Goal: Task Accomplishment & Management: Complete application form

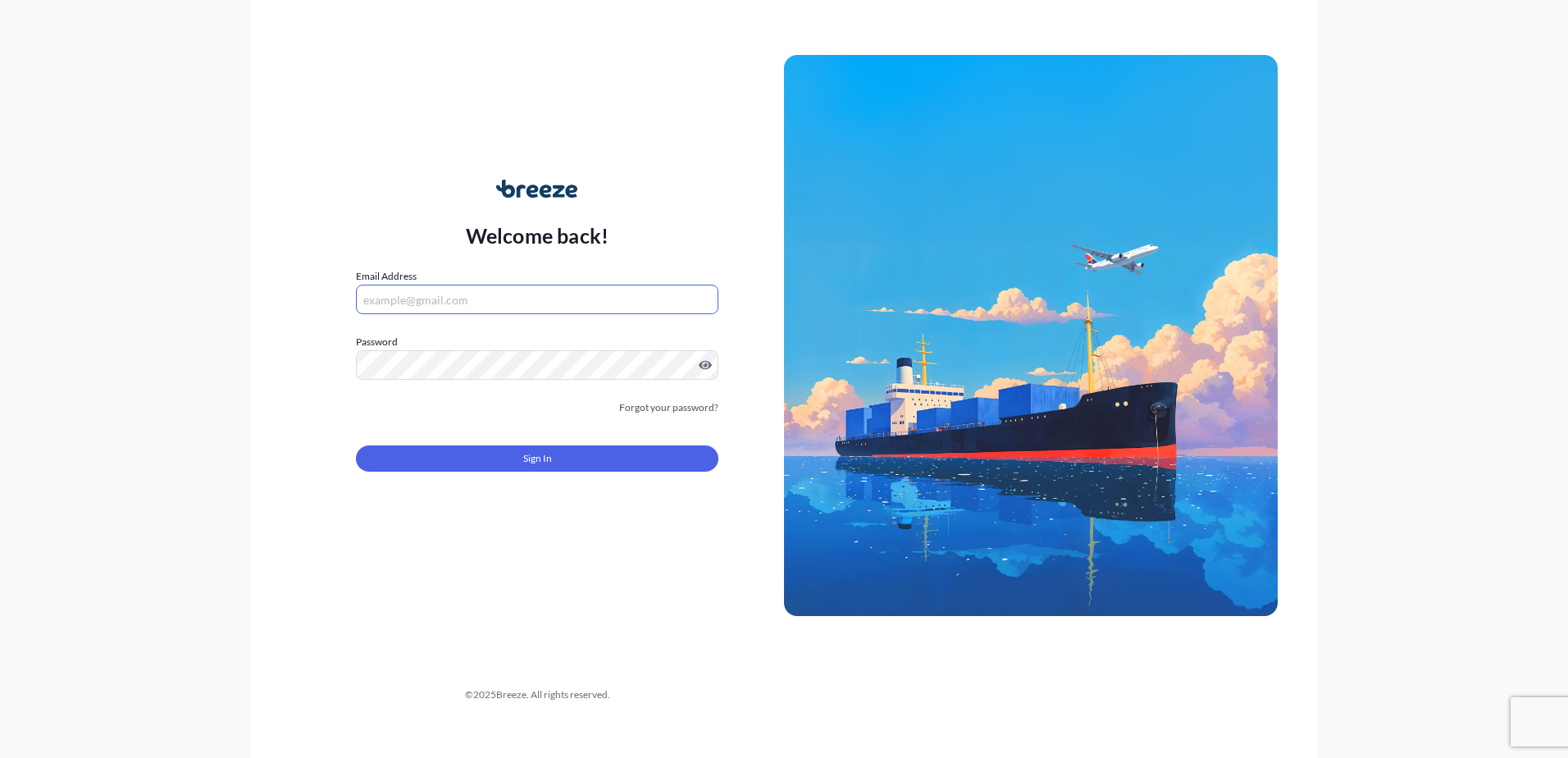
click at [522, 303] on input "Email Address" at bounding box center [537, 300] width 362 height 30
paste input "[EMAIL_ADDRESS][DOMAIN_NAME]"
type input "[EMAIL_ADDRESS][DOMAIN_NAME]"
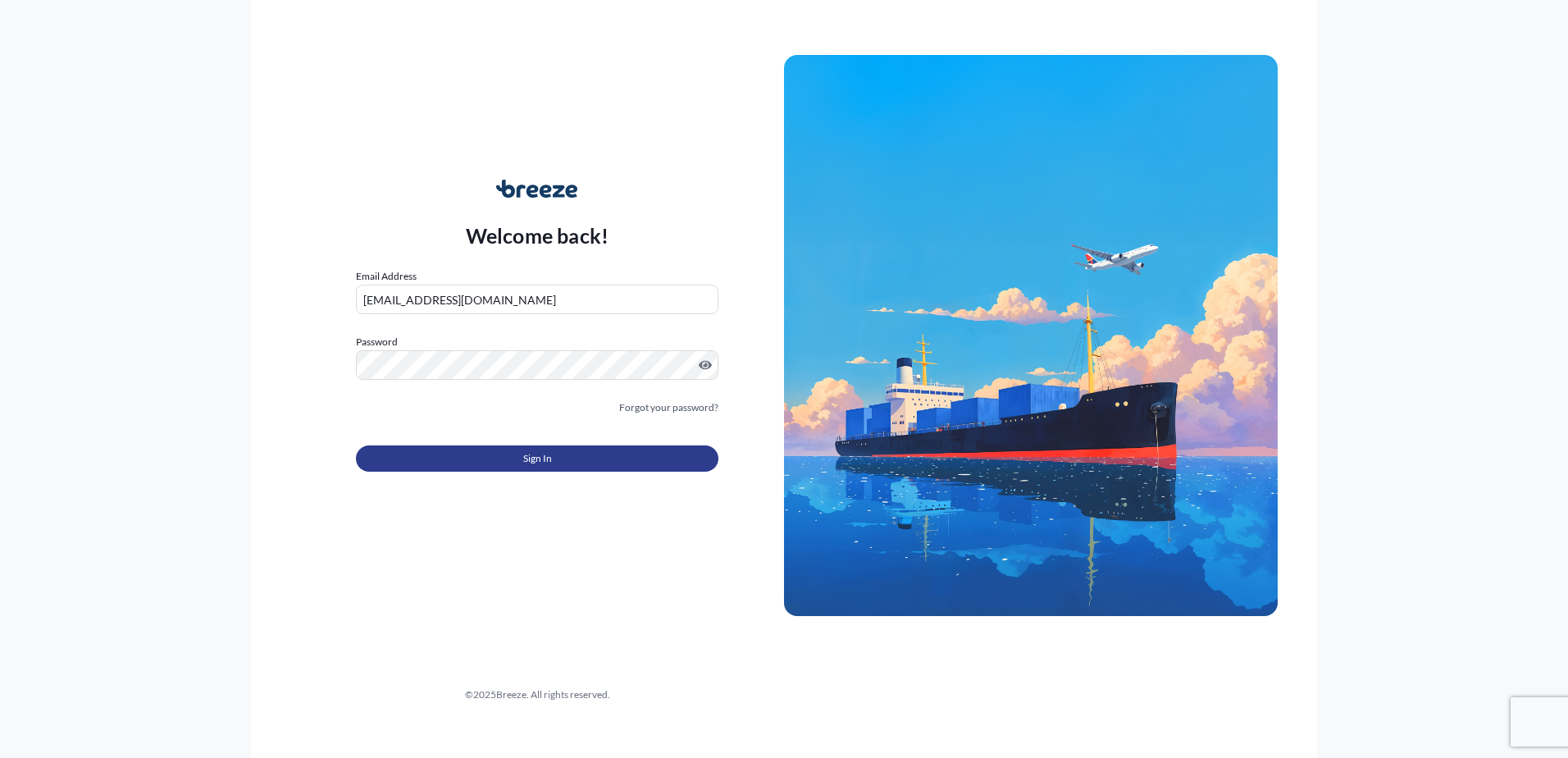
click at [530, 468] on button "Sign In" at bounding box center [537, 458] width 362 height 26
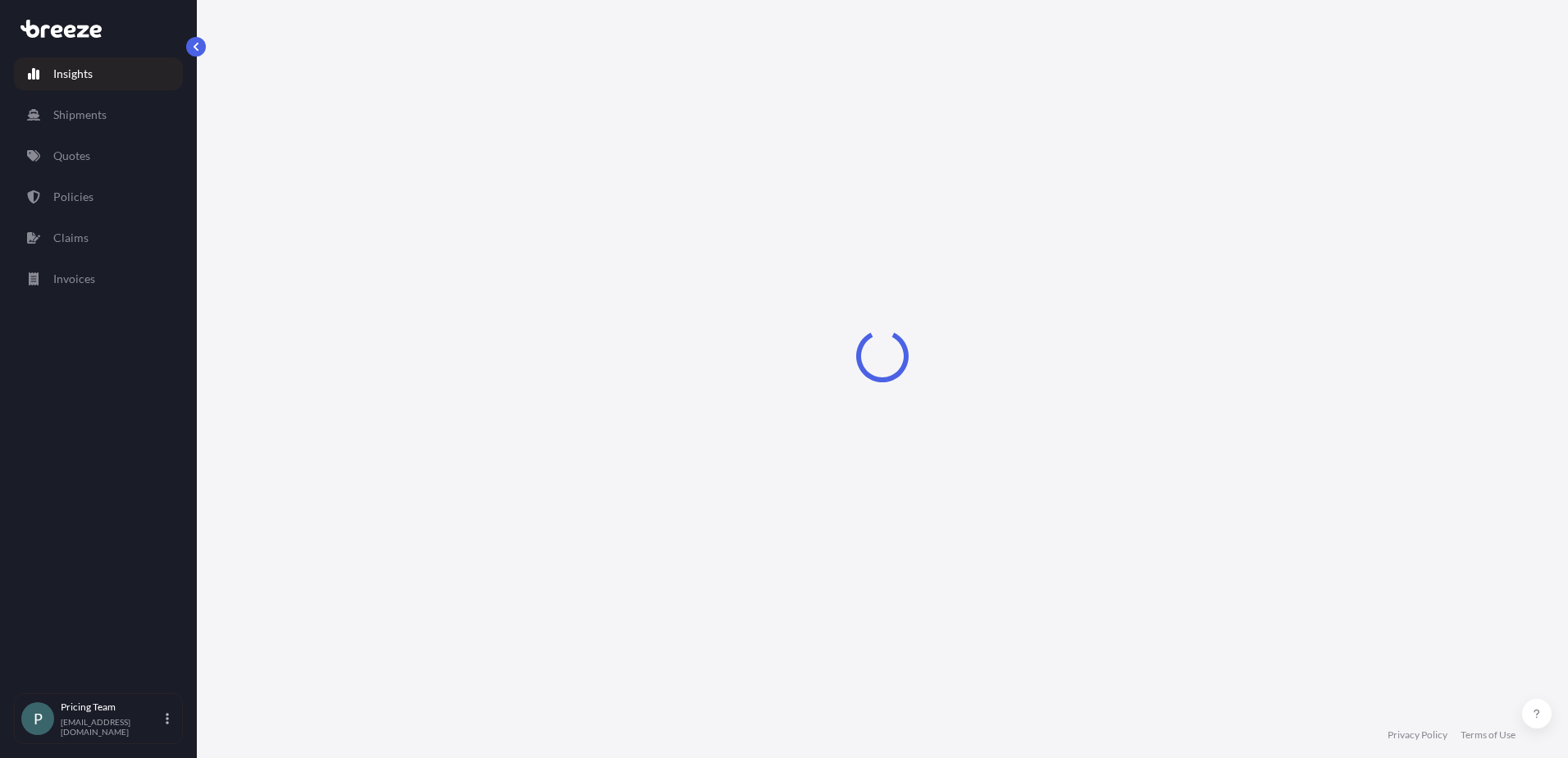
select select "2025"
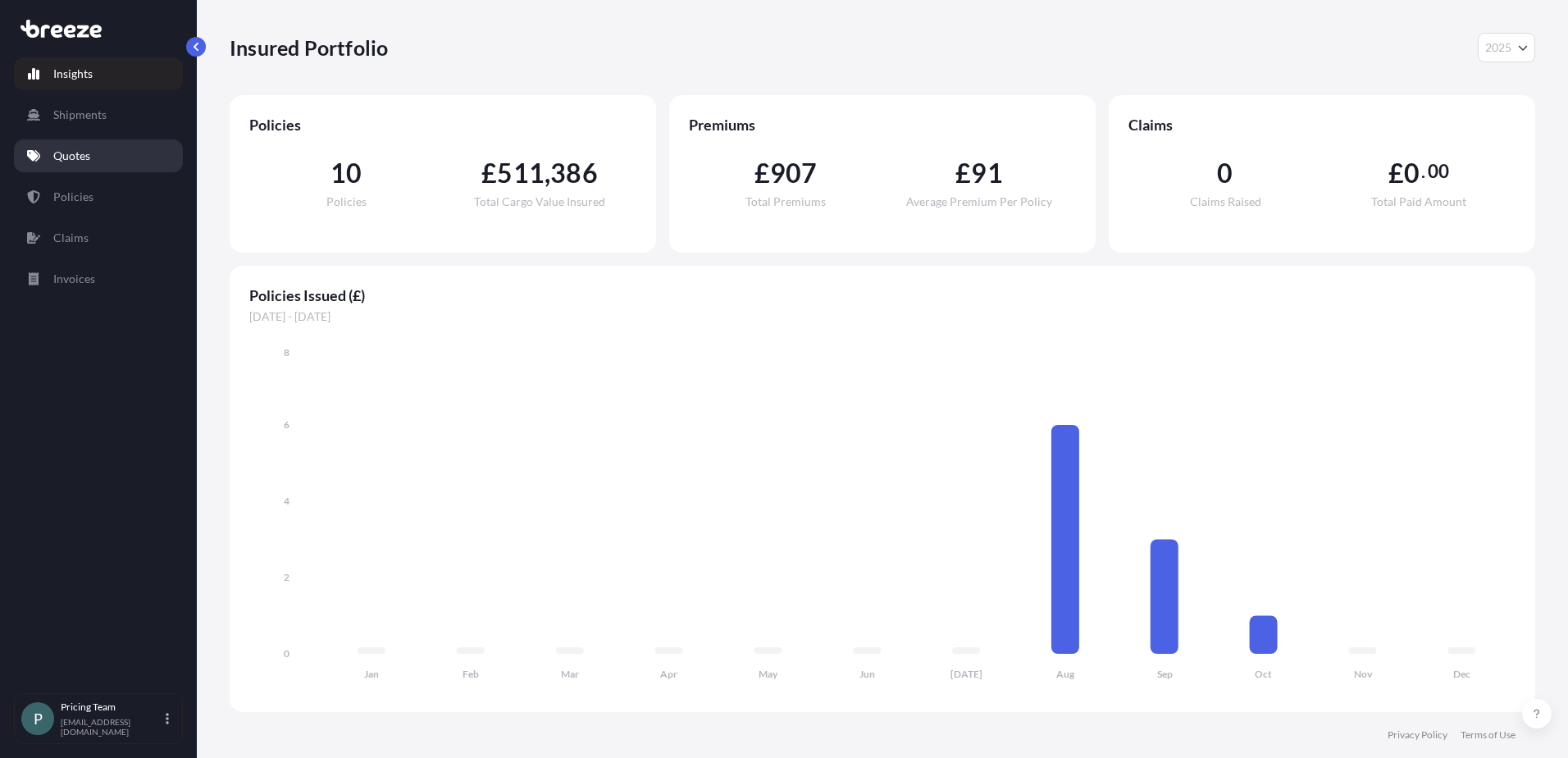
click at [67, 158] on p "Quotes" at bounding box center [71, 156] width 37 height 17
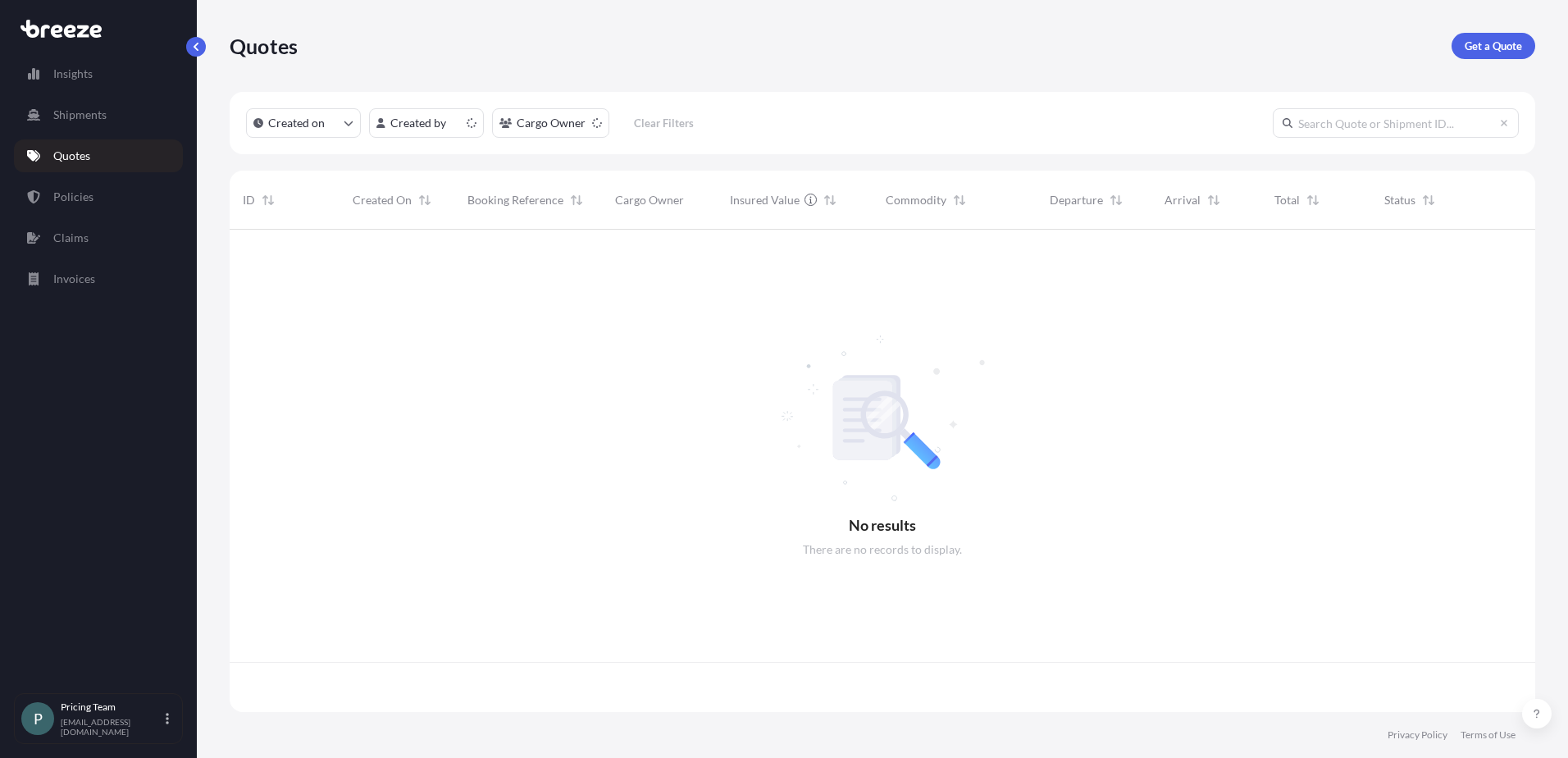
scroll to position [479, 1293]
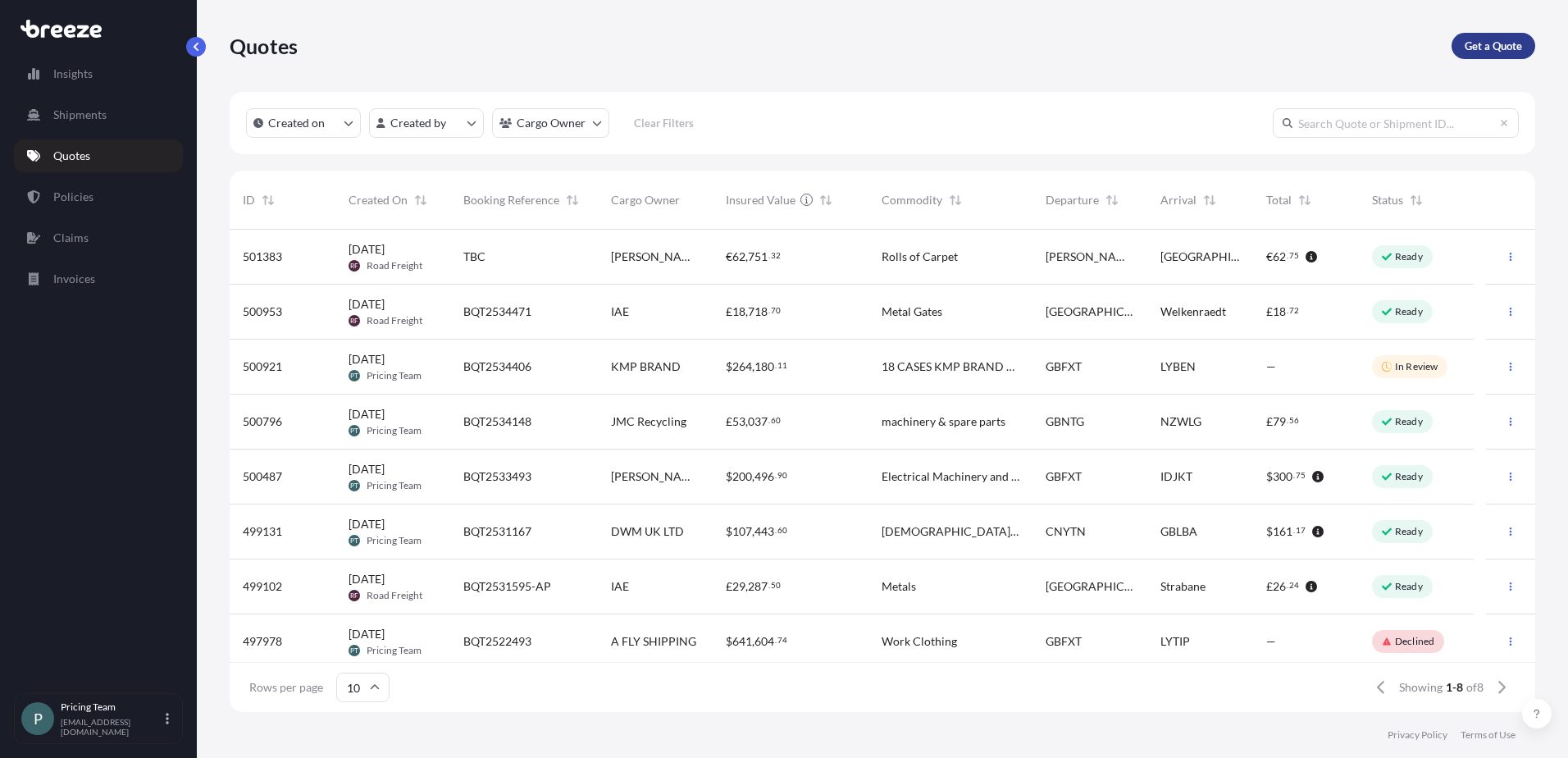
click at [1480, 50] on p "Get a Quote" at bounding box center [1493, 46] width 57 height 17
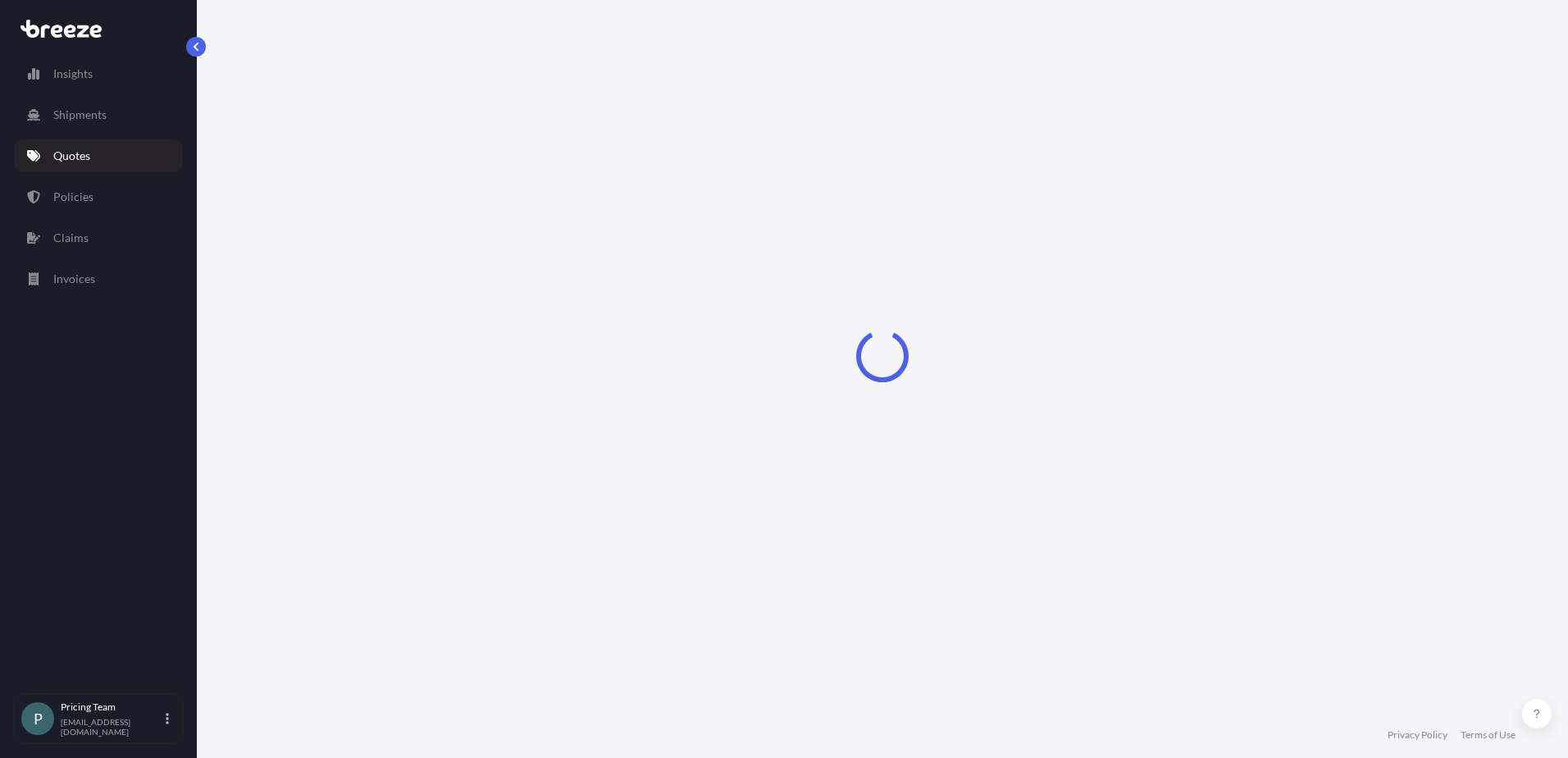
select select "Sea"
select select "1"
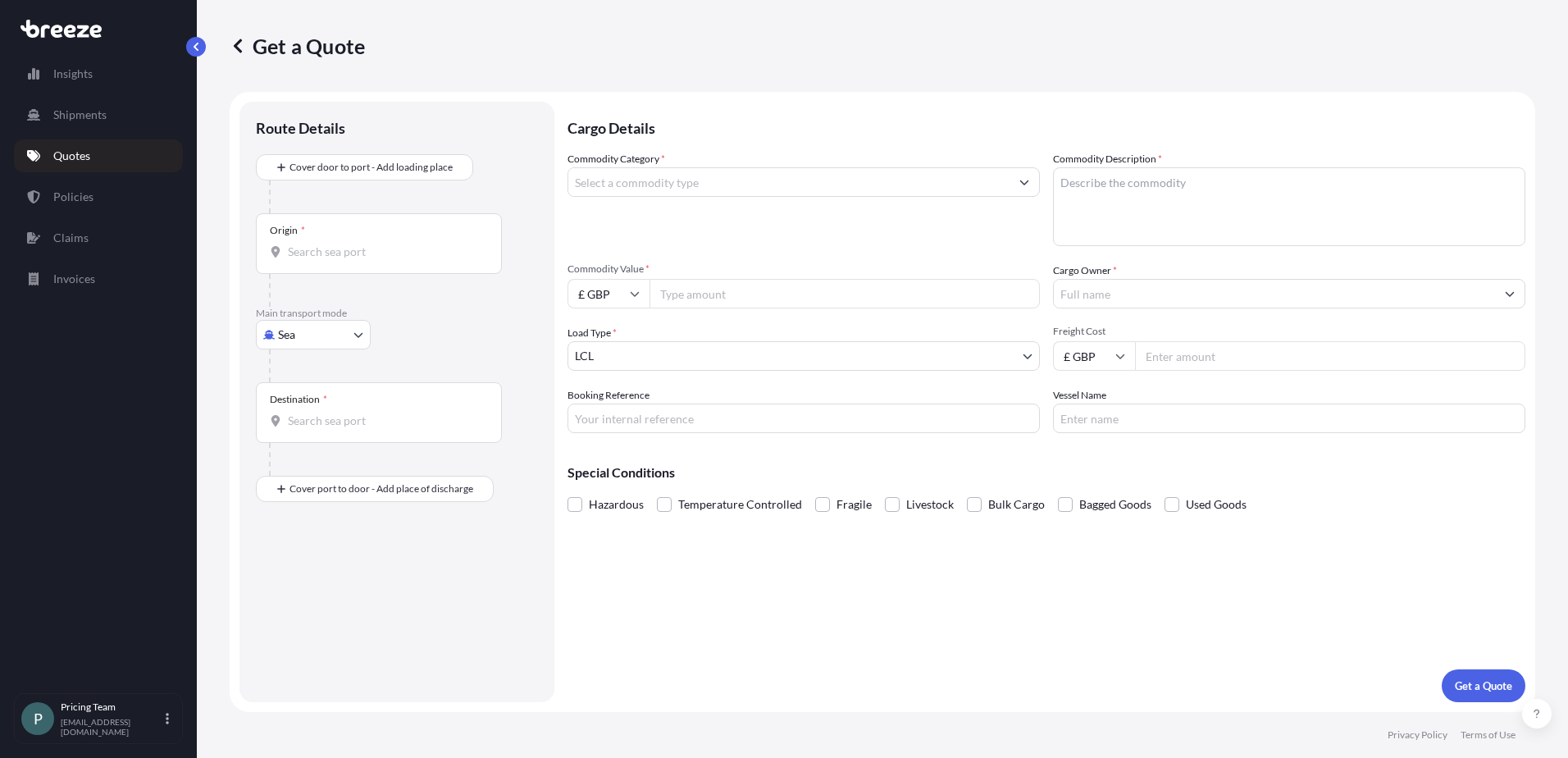
click at [640, 184] on input "Commodity Category *" at bounding box center [789, 182] width 441 height 30
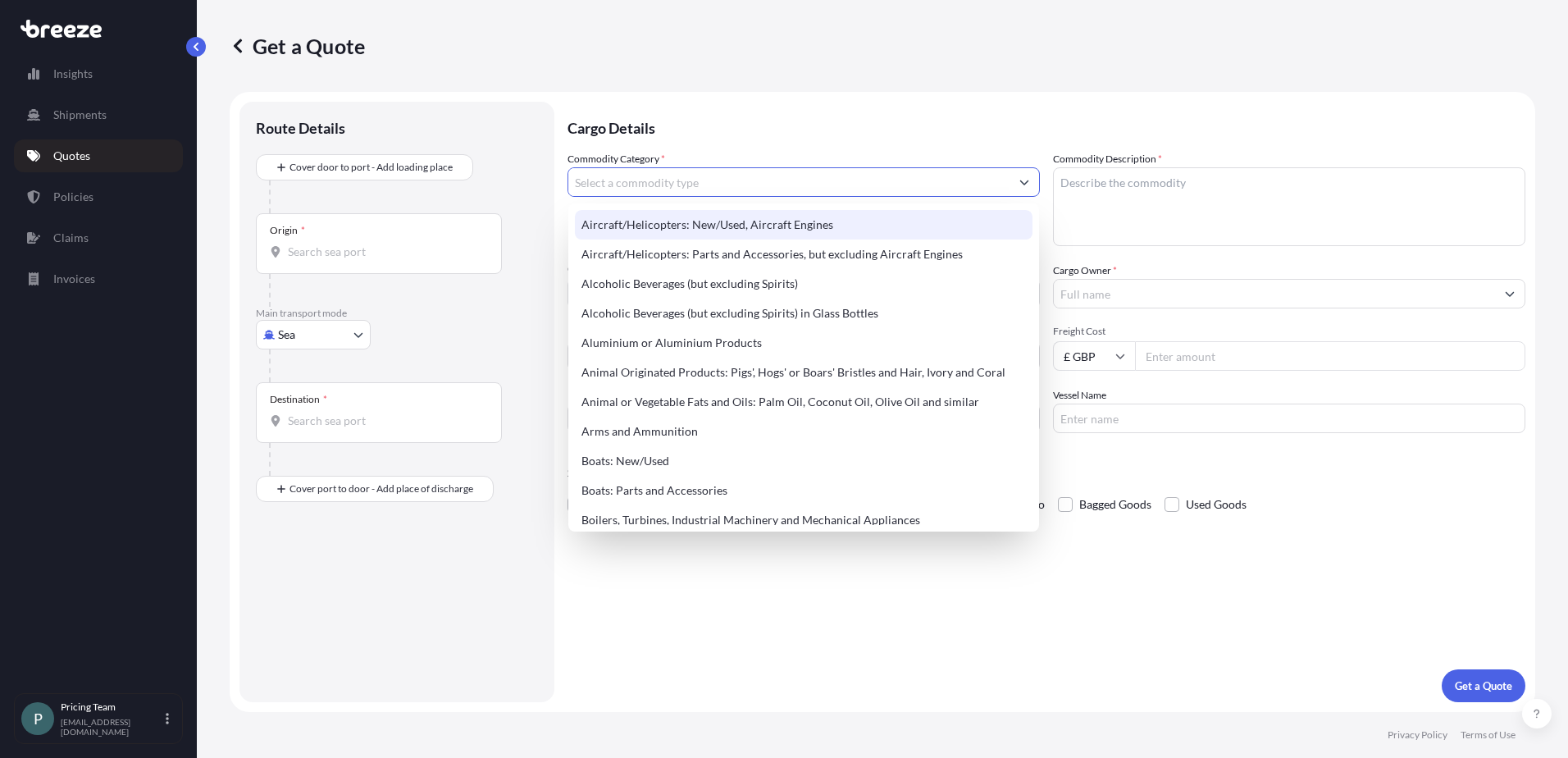
click at [750, 181] on input "Commodity Category *" at bounding box center [789, 182] width 441 height 30
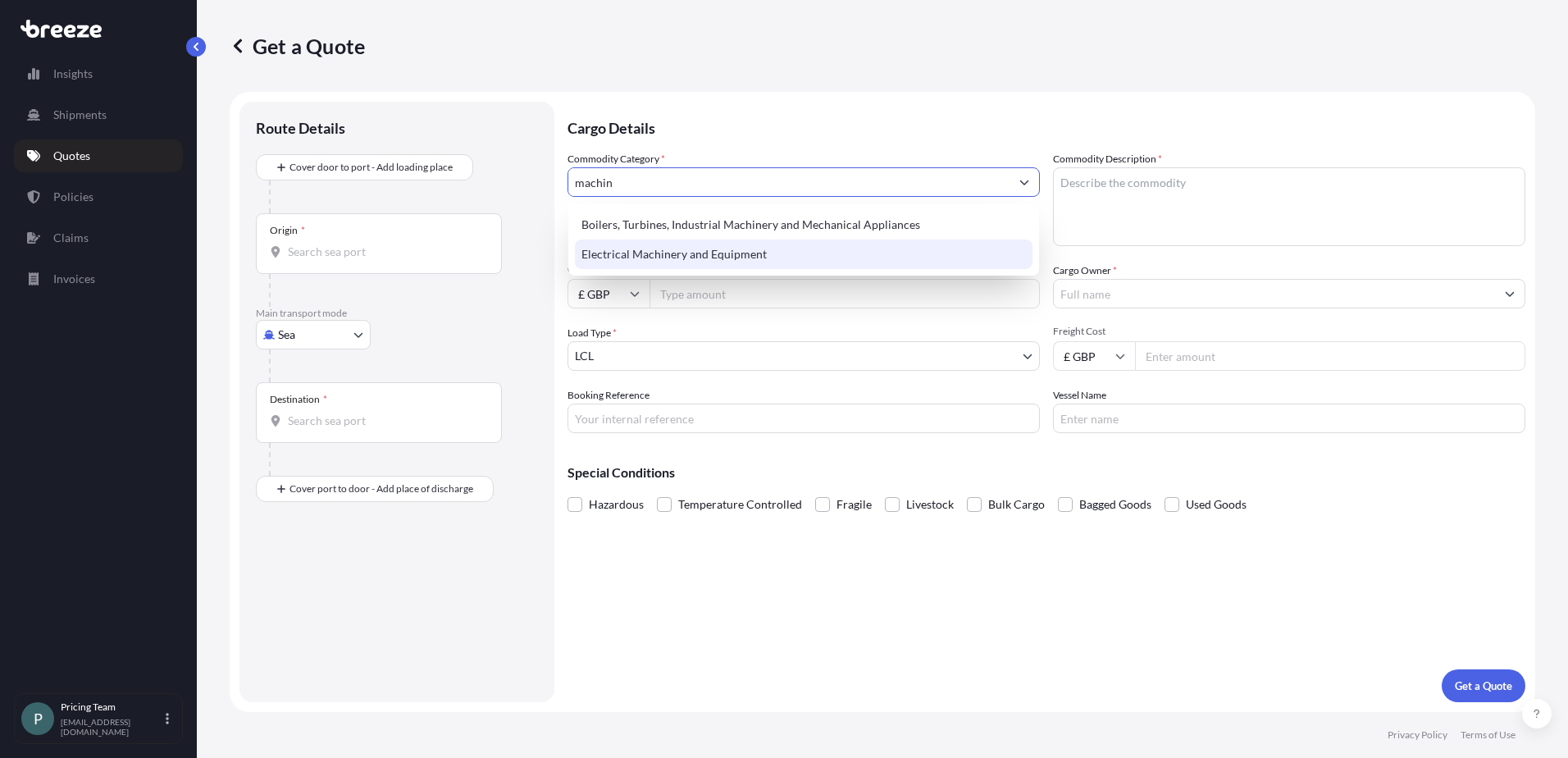
click at [641, 267] on div "Electrical Machinery and Equipment" at bounding box center [803, 254] width 458 height 30
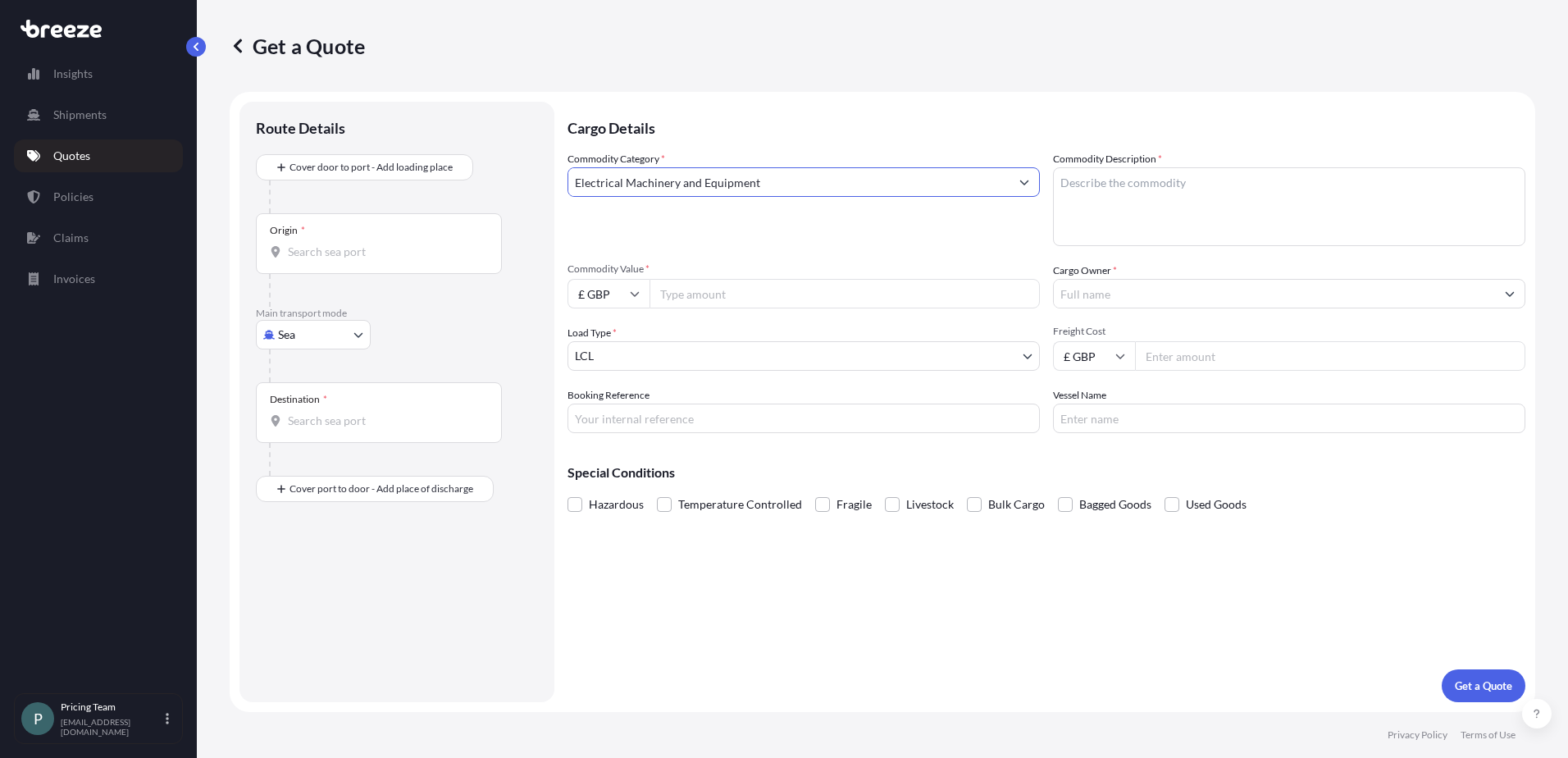
type input "Electrical Machinery and Equipment"
click at [1365, 231] on textarea "Commodity Description *" at bounding box center [1289, 206] width 472 height 79
click at [1132, 183] on textarea "Commodity Description *" at bounding box center [1289, 206] width 472 height 79
paste textarea "AIR COMPRESSOR/DRYER"
click at [1161, 183] on textarea "AIR COMPRESSOR/DRYER" at bounding box center [1289, 206] width 472 height 79
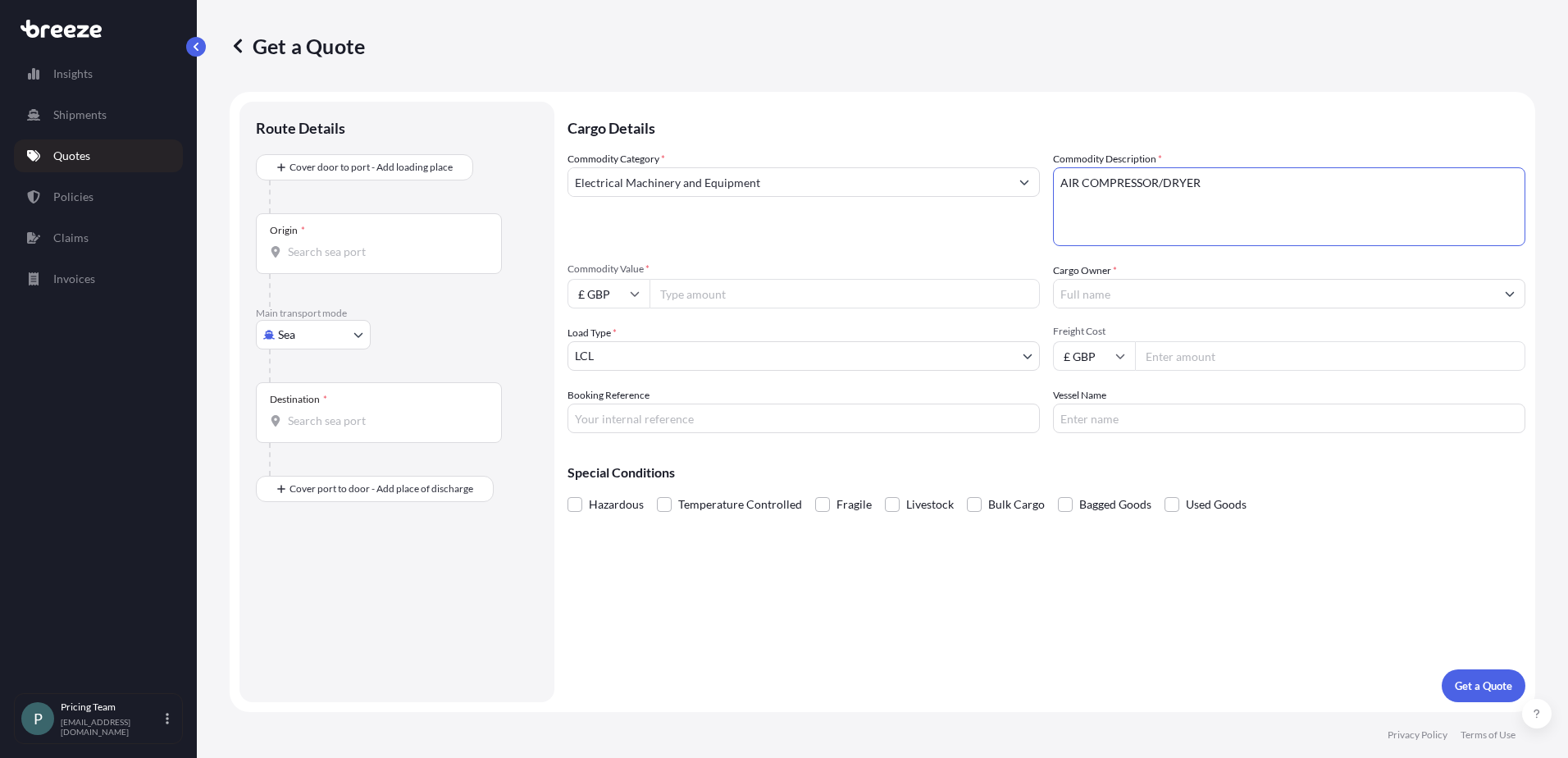
click at [1158, 181] on textarea "AIR COMPRESSOR/DRYER" at bounding box center [1289, 206] width 472 height 79
click at [1166, 181] on textarea "AIR COMPRESSOR /DRYER" at bounding box center [1289, 206] width 472 height 79
click at [1163, 220] on textarea "AIR COMPRESSOR / DRYER" at bounding box center [1289, 206] width 472 height 79
type textarea "AIR COMPRESSOR / DRYER"
click at [684, 293] on input "Commodity Value *" at bounding box center [845, 294] width 391 height 30
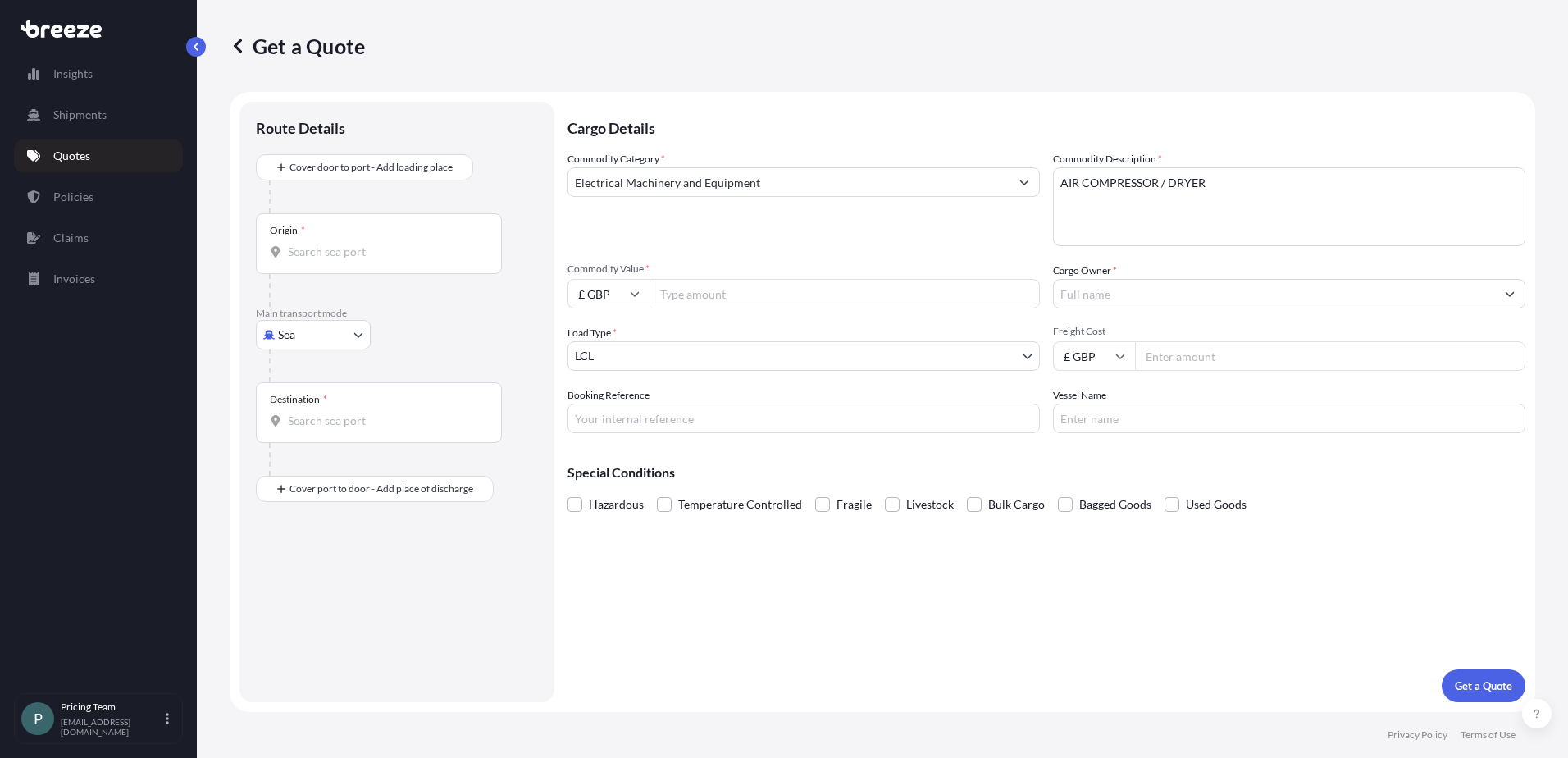
click at [648, 268] on span "*" at bounding box center [647, 268] width 4 height 12
click at [650, 279] on input "Commodity Value *" at bounding box center [845, 294] width 391 height 30
click at [641, 266] on span "Commodity Value *" at bounding box center [803, 269] width 472 height 13
drag, startPoint x: 641, startPoint y: 266, endPoint x: 691, endPoint y: 266, distance: 50.0
click at [691, 266] on span "Commodity Value *" at bounding box center [803, 269] width 472 height 13
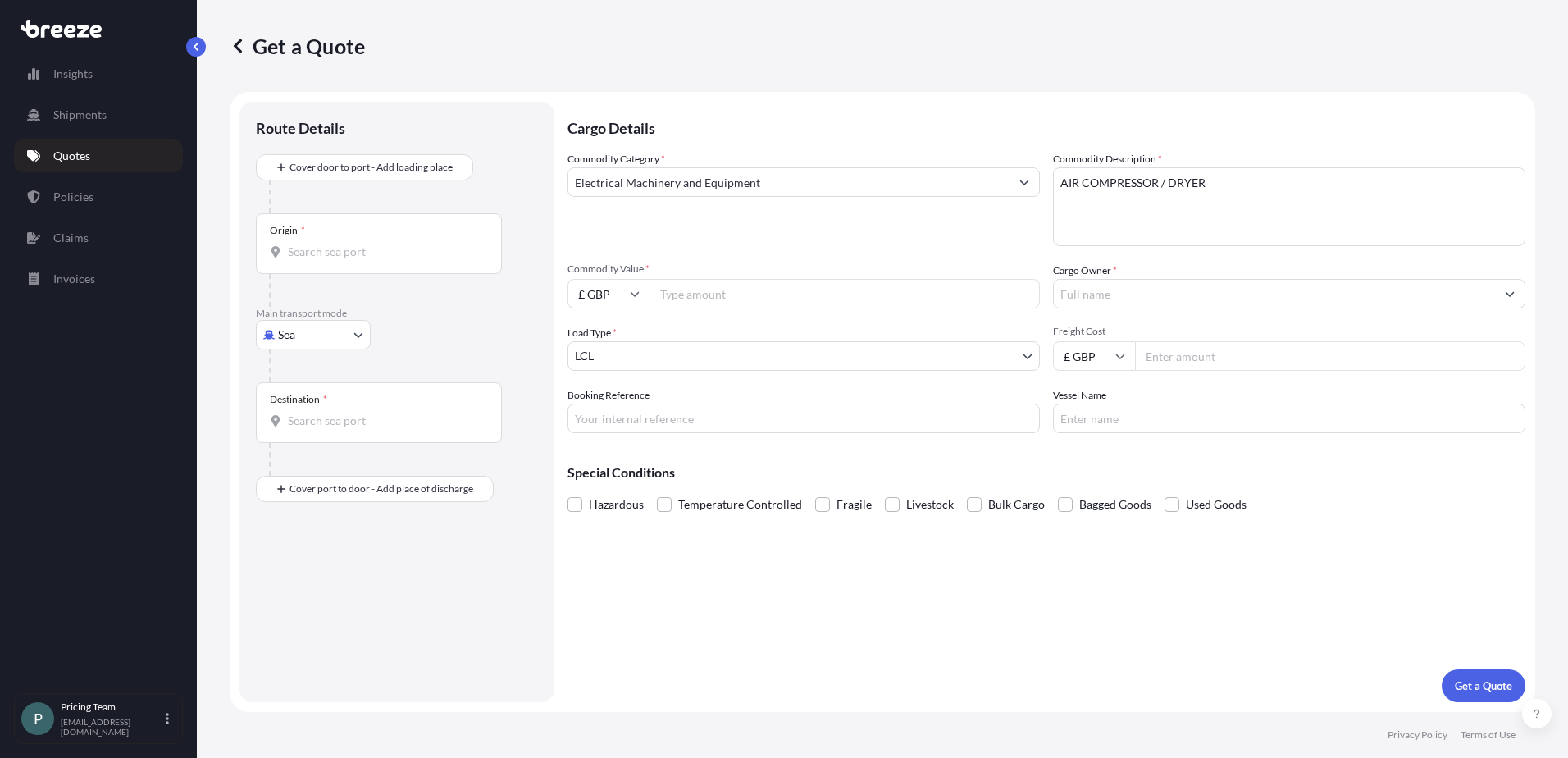
click at [691, 279] on input "Commodity Value *" at bounding box center [845, 294] width 391 height 30
click at [344, 257] on input "Origin *" at bounding box center [385, 252] width 194 height 17
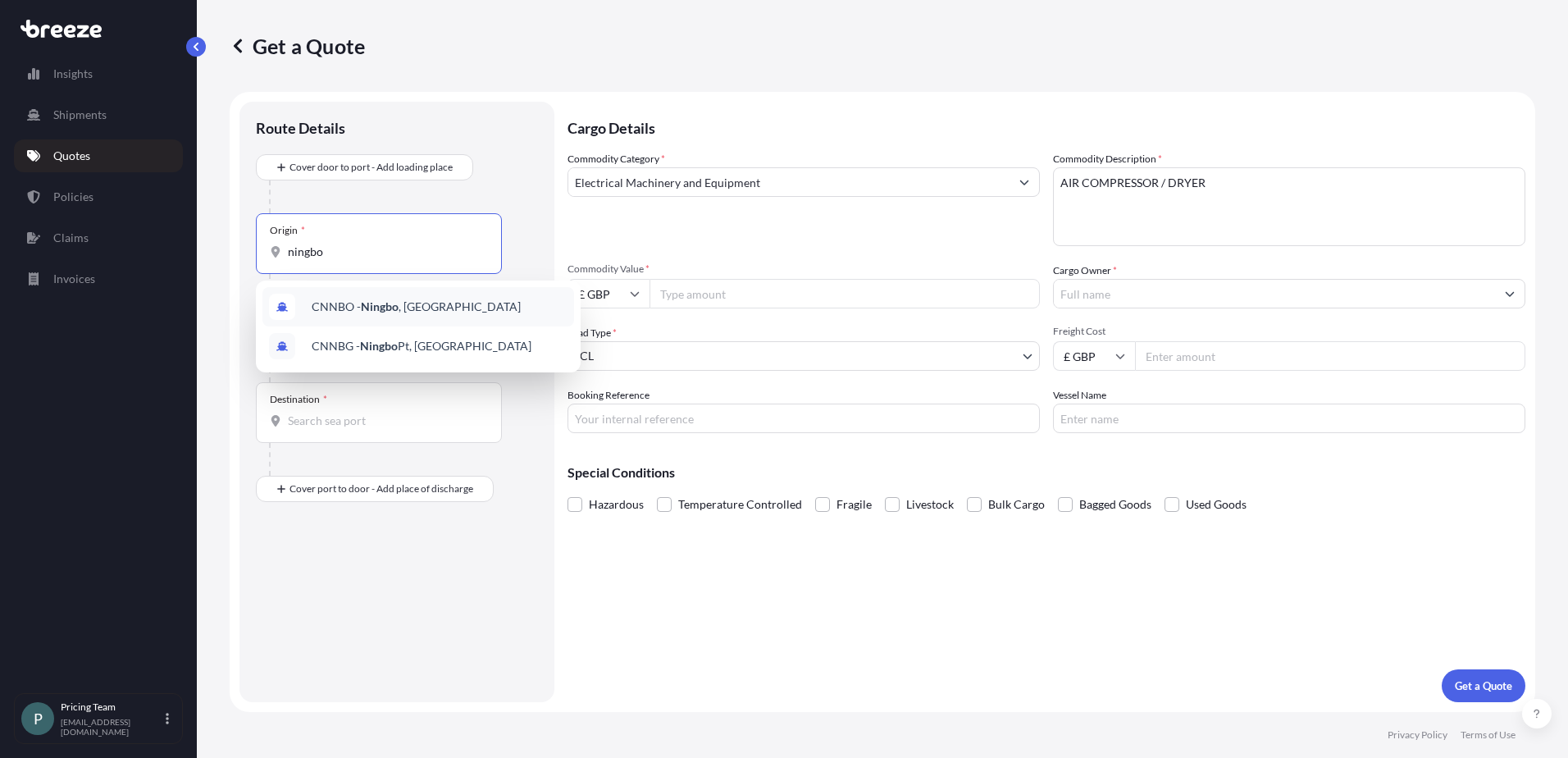
click at [354, 297] on div "CNNBO - Ningbo , [GEOGRAPHIC_DATA]" at bounding box center [418, 307] width 312 height 40
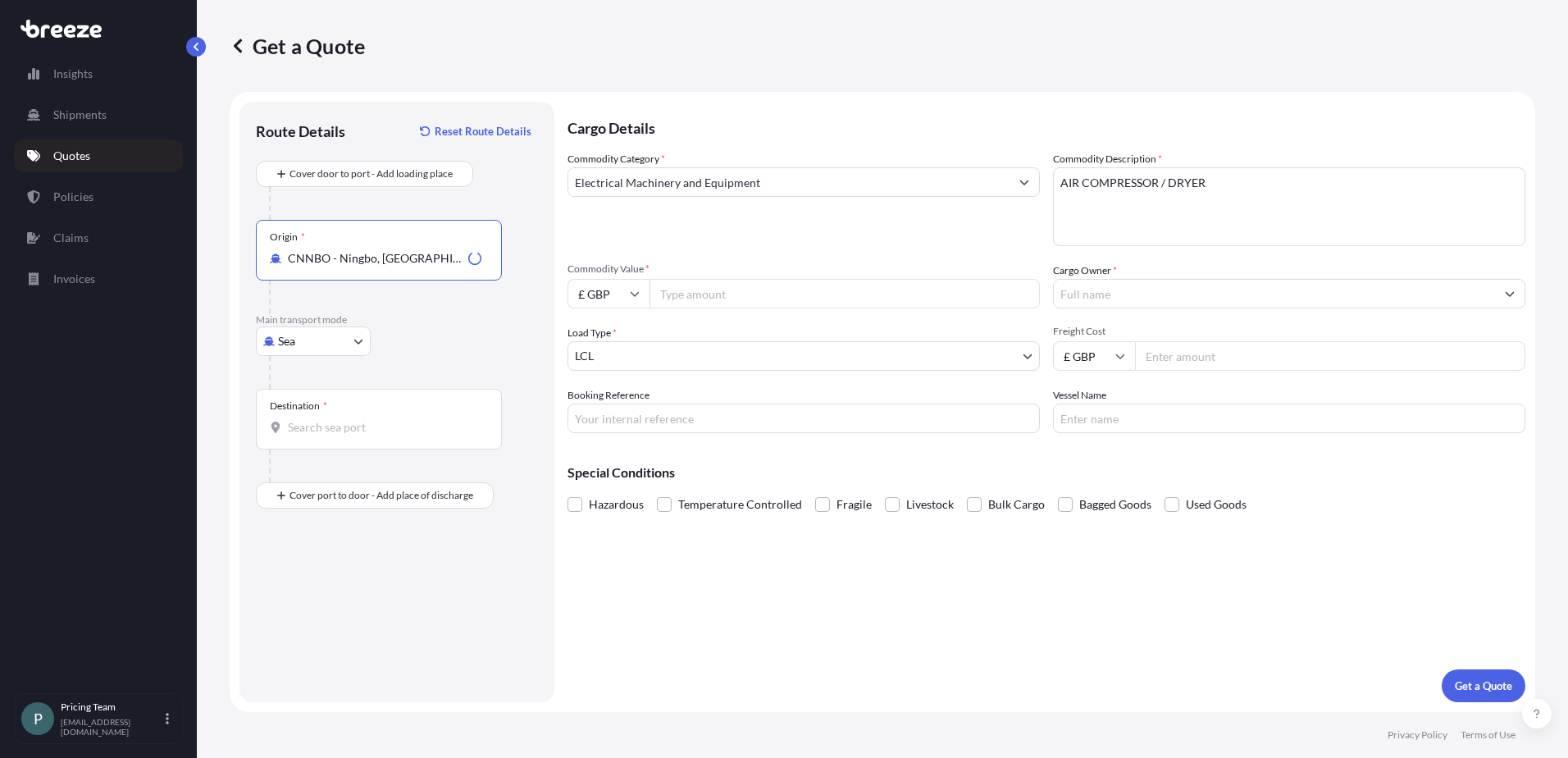
type input "CNNBO - Ningbo, [GEOGRAPHIC_DATA]"
click at [325, 412] on span "*" at bounding box center [324, 406] width 4 height 13
click at [325, 419] on input "Destination *" at bounding box center [385, 427] width 194 height 17
type input "GBLGP - [GEOGRAPHIC_DATA], [GEOGRAPHIC_DATA]"
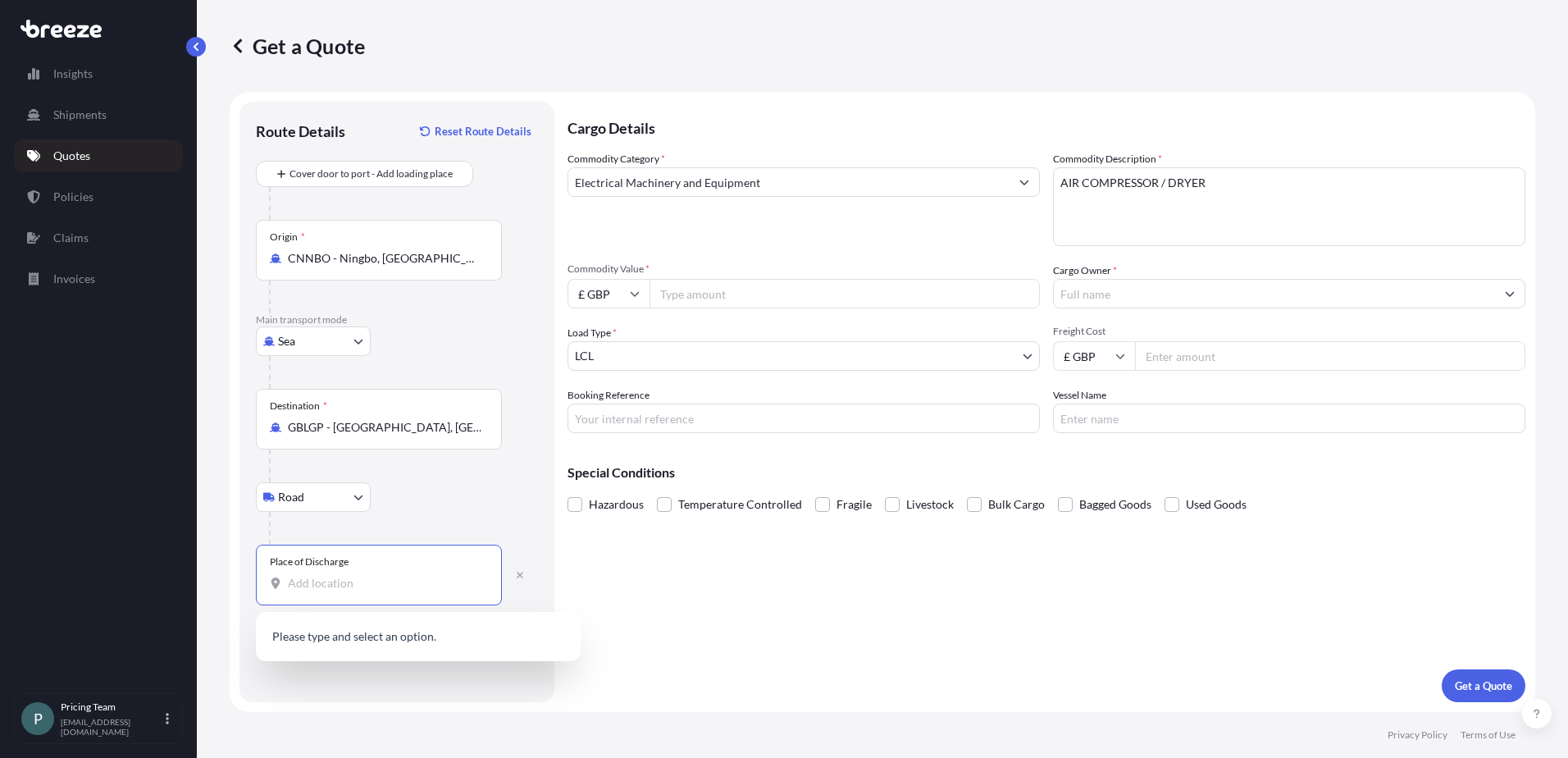
click at [332, 579] on input "Place of Discharge" at bounding box center [385, 583] width 194 height 17
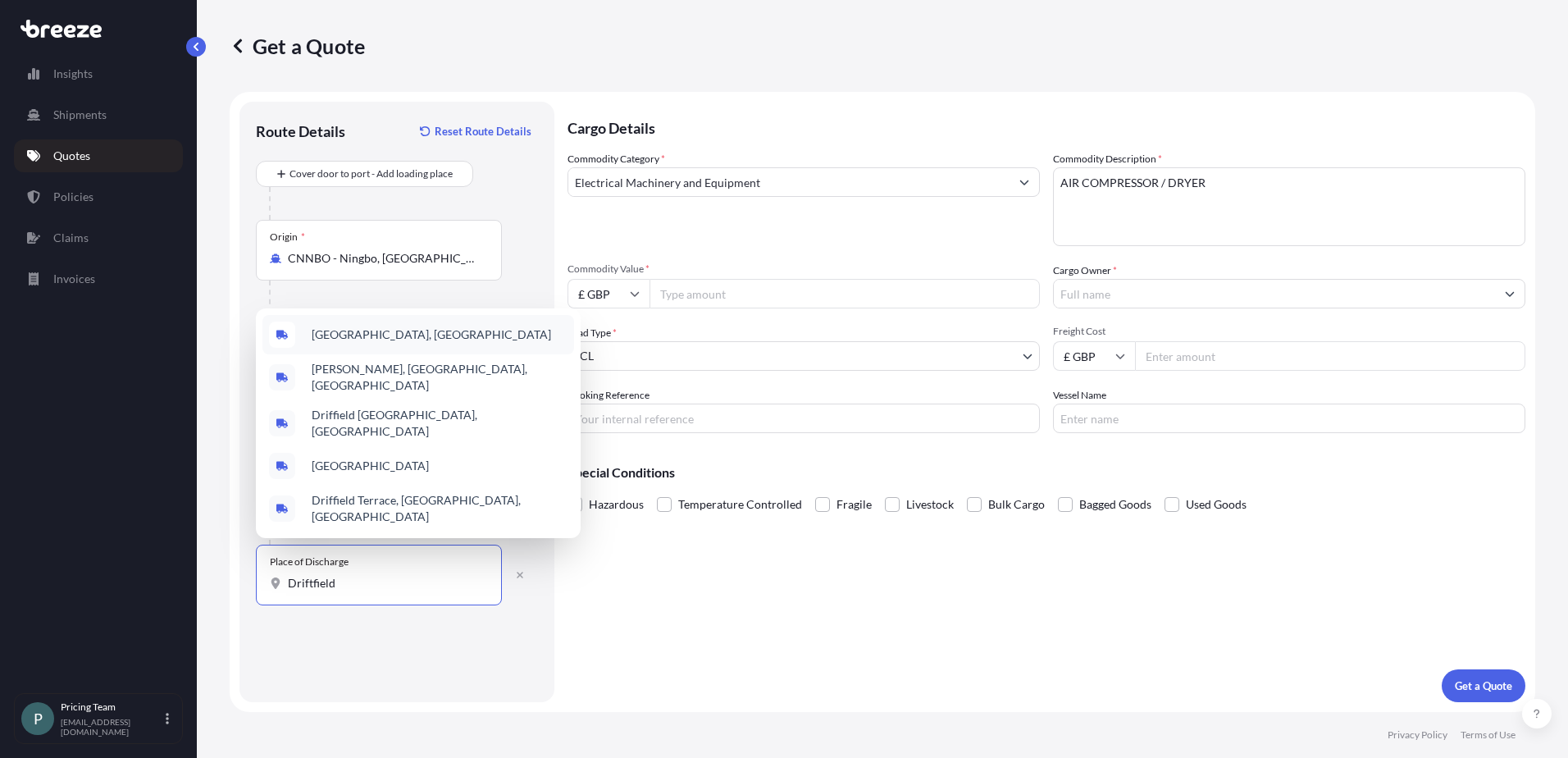
click at [320, 343] on span "[GEOGRAPHIC_DATA], [GEOGRAPHIC_DATA]" at bounding box center [431, 334] width 239 height 17
type input "[GEOGRAPHIC_DATA], [GEOGRAPHIC_DATA]"
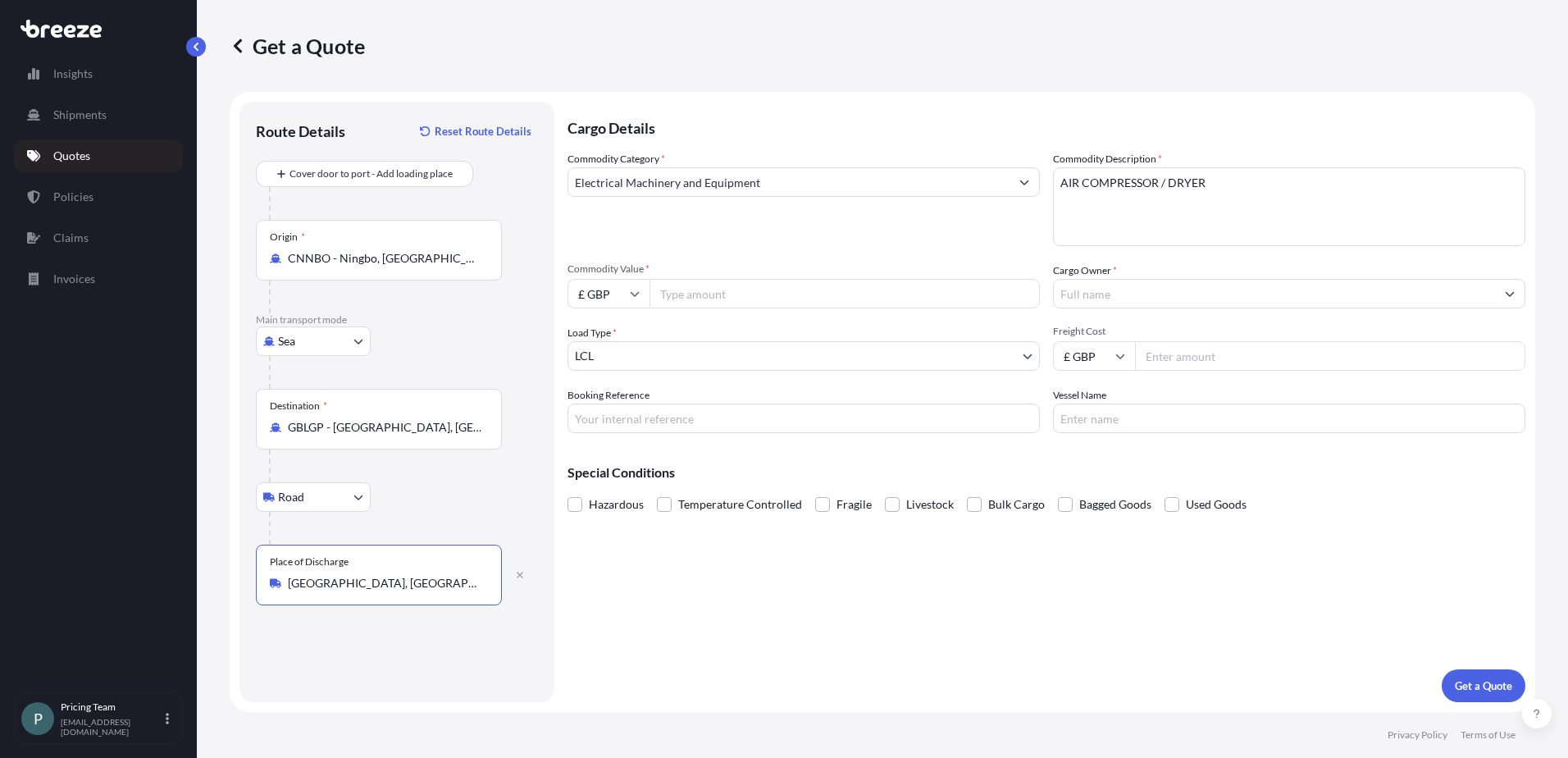
click at [765, 296] on input "Commodity Value *" at bounding box center [845, 294] width 391 height 30
click at [650, 287] on input "Commodity Value *" at bounding box center [845, 294] width 391 height 30
click at [640, 292] on input "£ GBP" at bounding box center [608, 294] width 82 height 30
click at [609, 405] on div "$ USD" at bounding box center [608, 408] width 69 height 31
type input "$ USD"
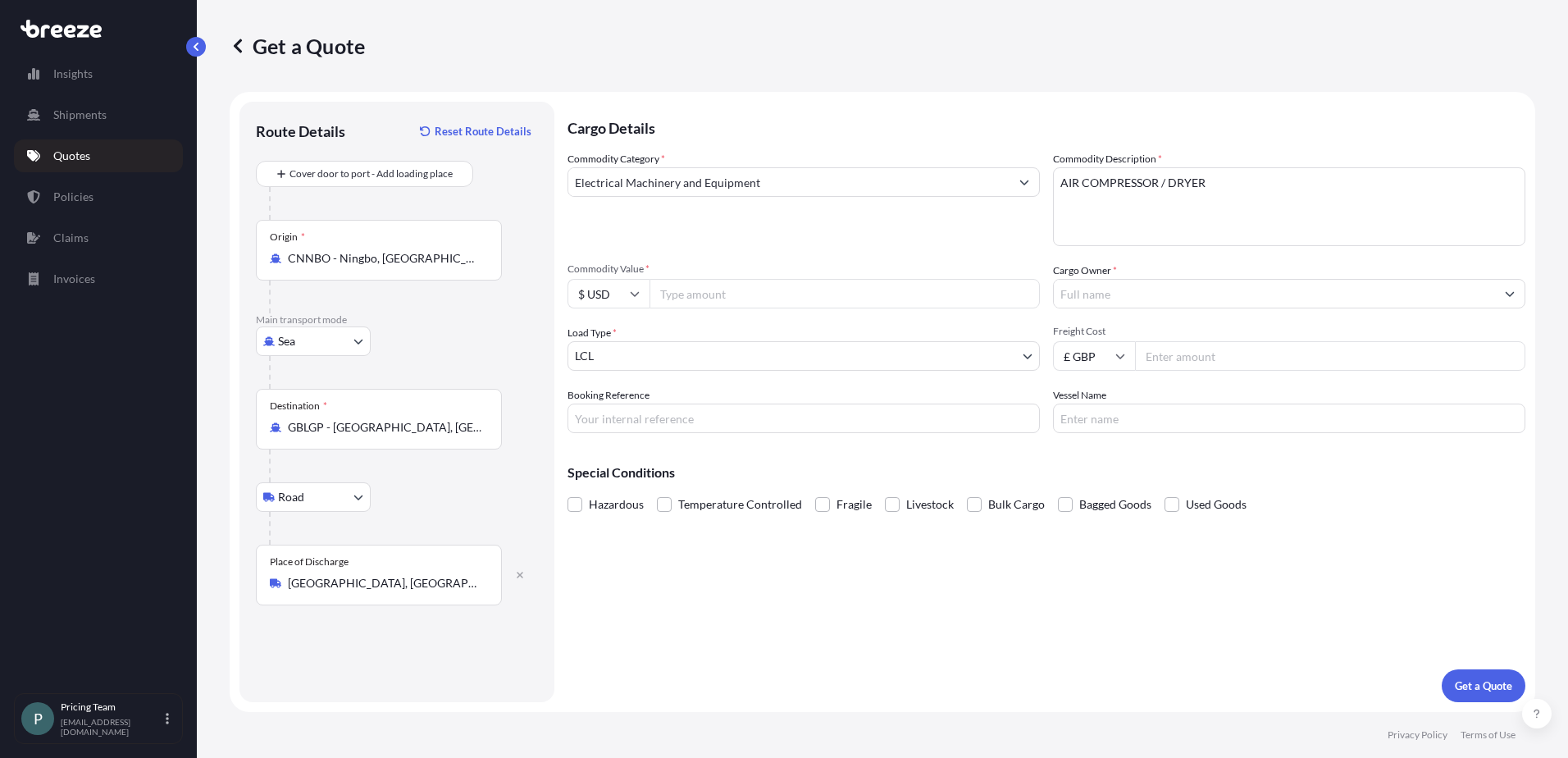
click at [670, 293] on input "Commodity Value *" at bounding box center [845, 294] width 391 height 30
type input "70000"
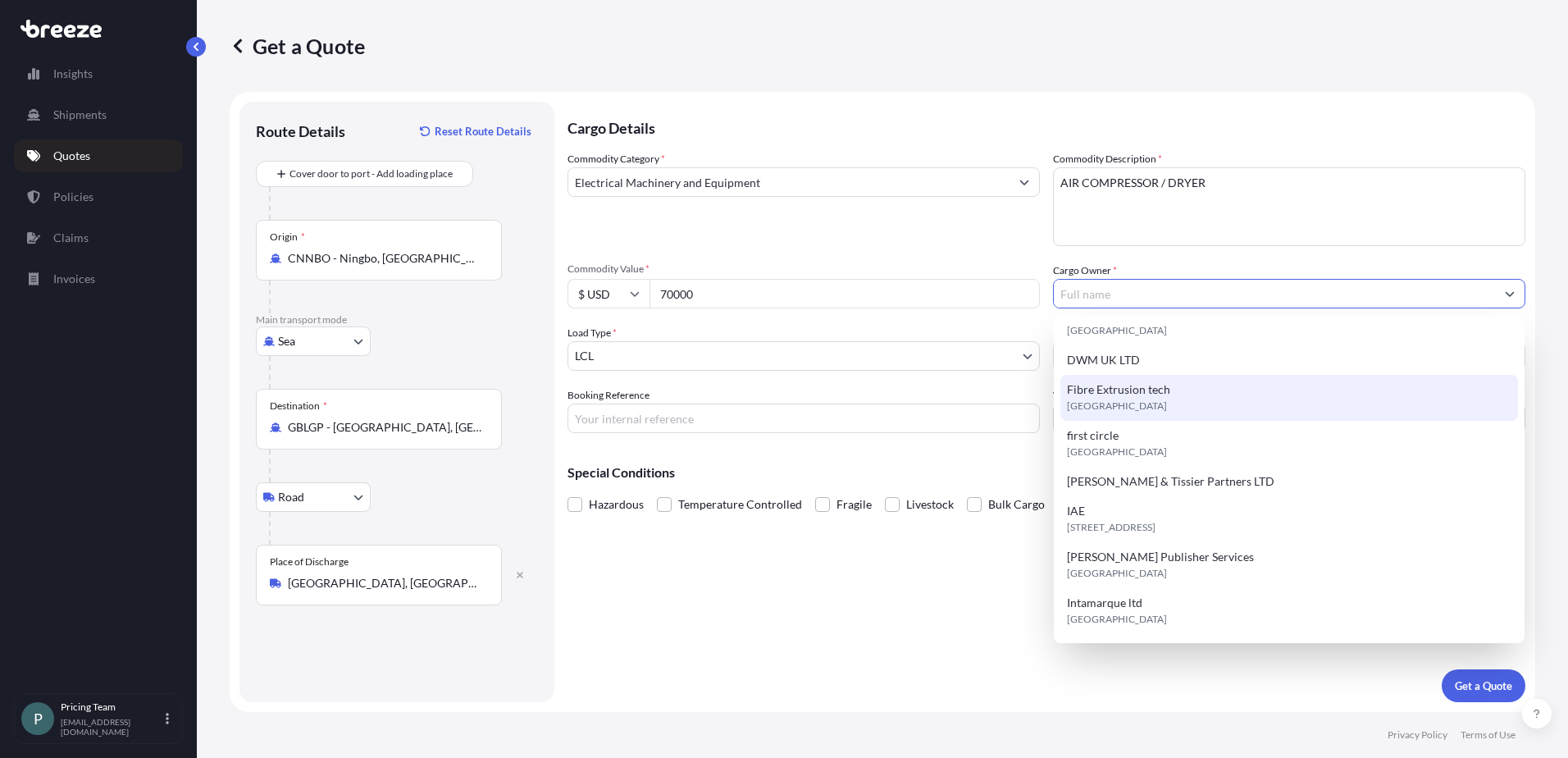
scroll to position [309, 0]
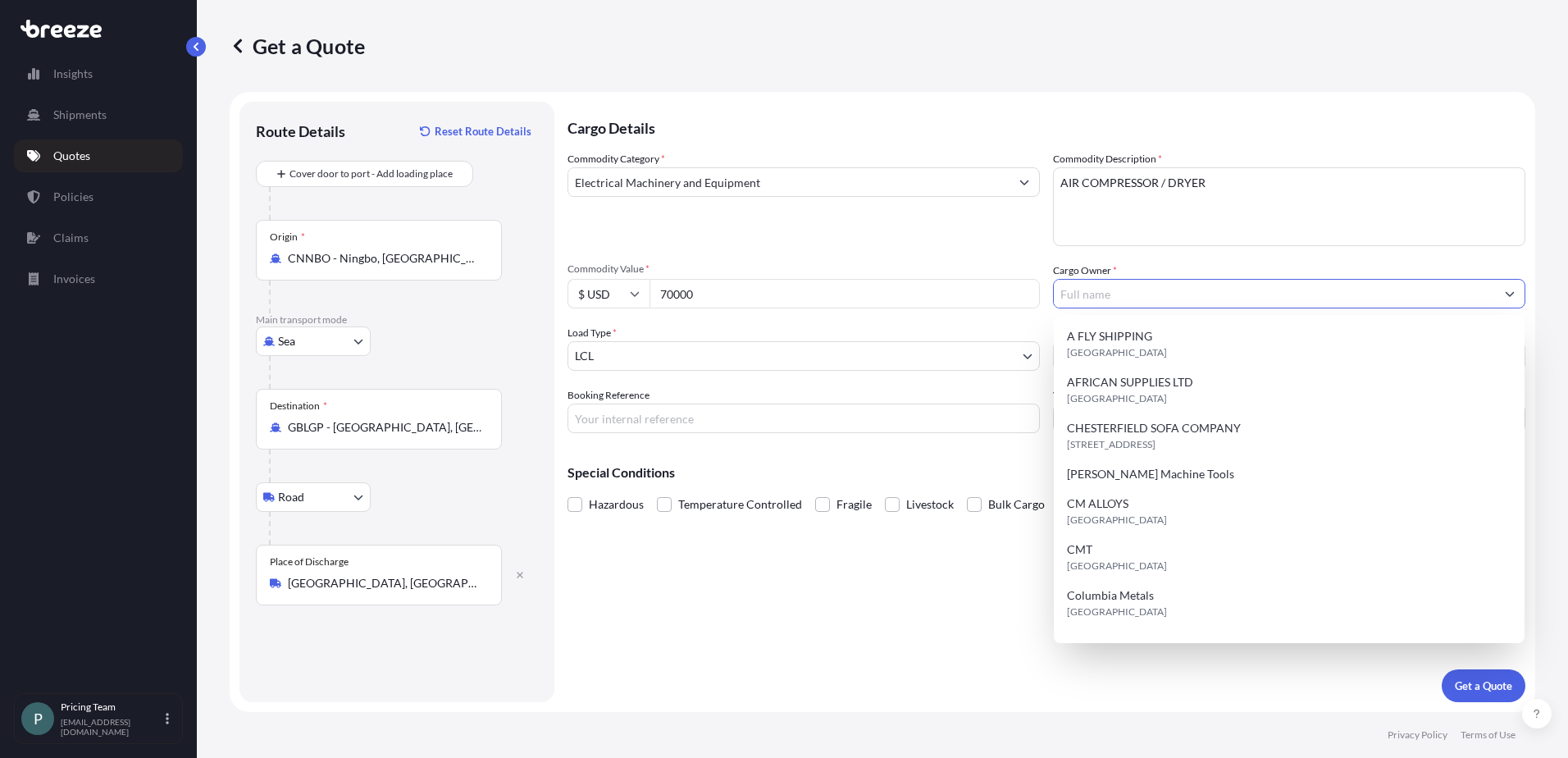
click at [1098, 286] on input "Cargo Owner *" at bounding box center [1274, 294] width 441 height 30
paste input "PNEUMATIC ENGINEERING"
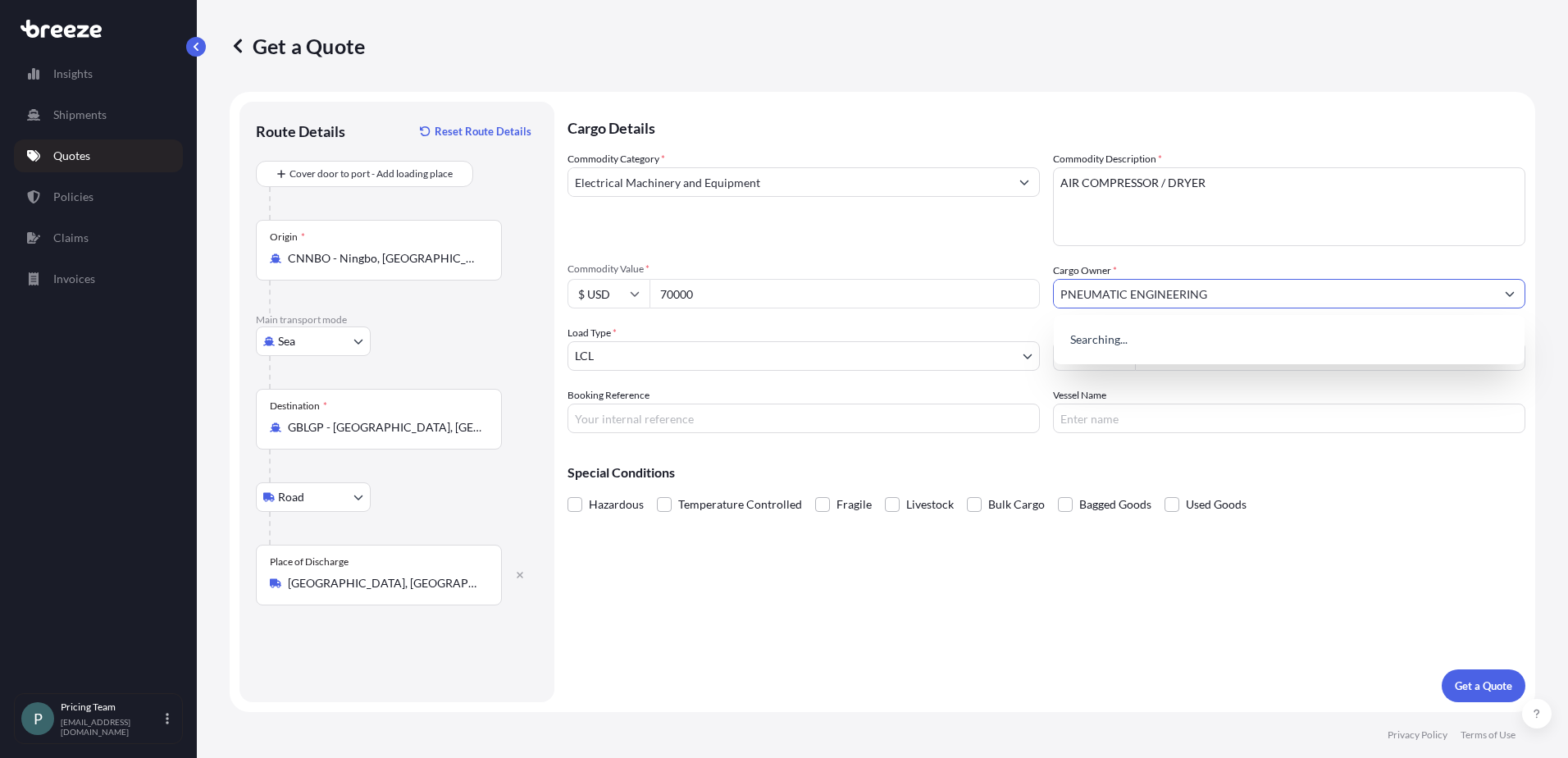
type input "PNEUMATIC ENGINEERING"
click at [1235, 285] on input "PNEUMATIC ENGINEERING" at bounding box center [1274, 294] width 441 height 30
click at [842, 361] on body "Insights Shipments Quotes Policies Claims Invoices P Pricing Team [EMAIL_ADDRES…" at bounding box center [784, 379] width 1568 height 758
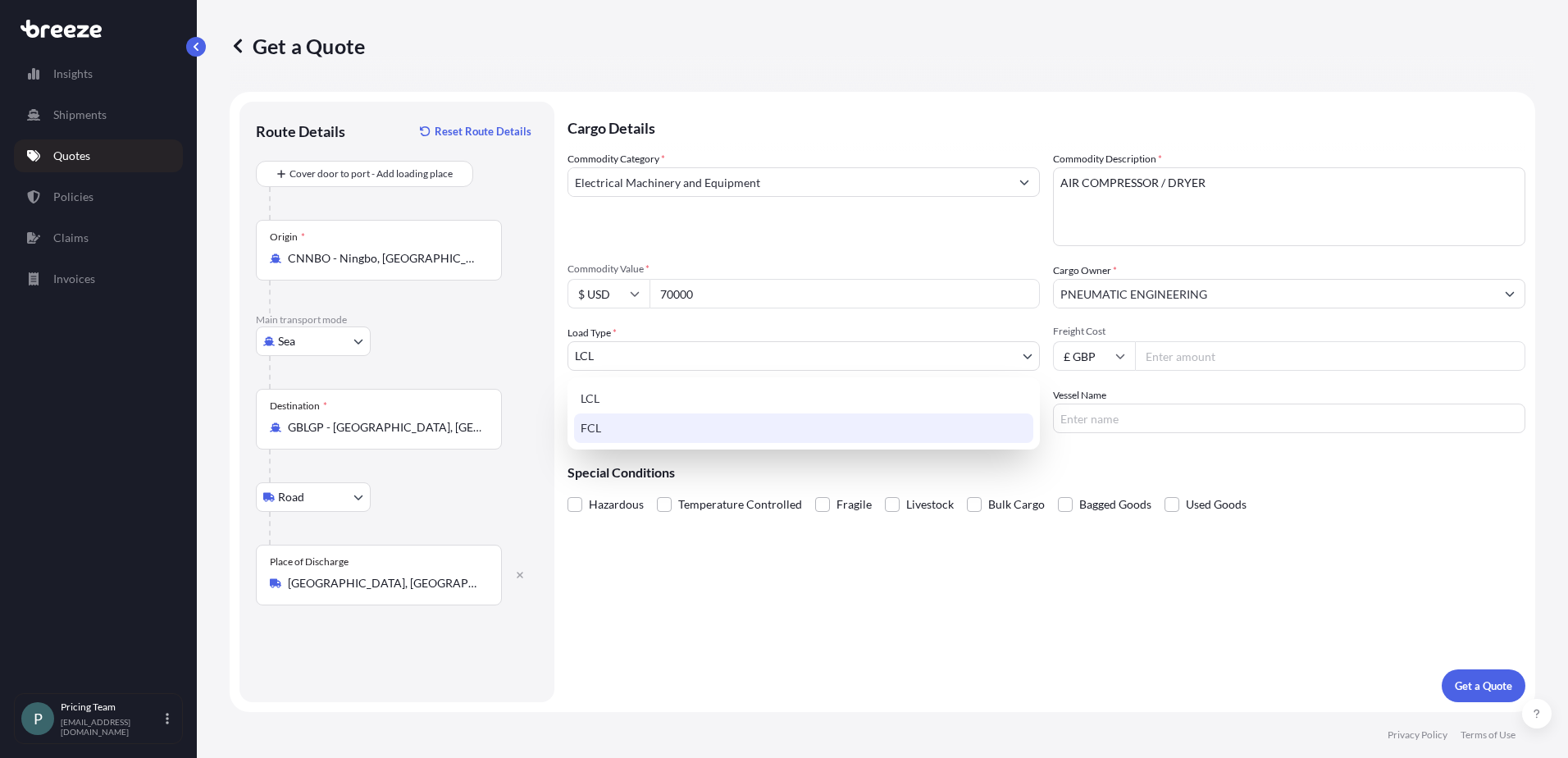
click at [624, 444] on div "LCL FCL" at bounding box center [803, 413] width 472 height 72
click at [583, 434] on div "FCL" at bounding box center [803, 429] width 459 height 30
select select "2"
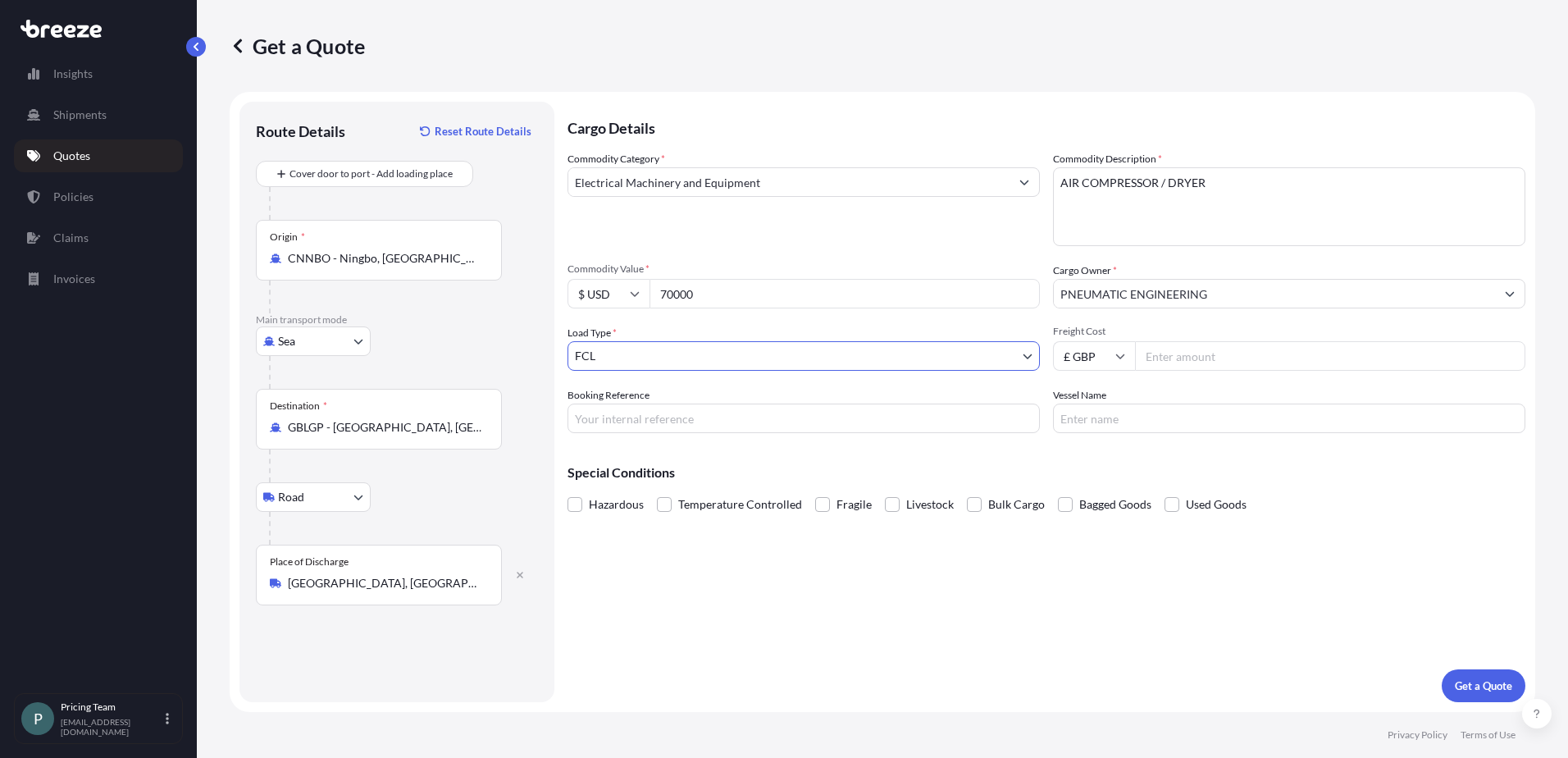
click at [1211, 353] on input "Freight Cost" at bounding box center [1331, 356] width 391 height 30
type input "3368.20"
drag, startPoint x: 595, startPoint y: 416, endPoint x: 606, endPoint y: 419, distance: 11.4
click at [595, 416] on input "BQT" at bounding box center [803, 419] width 472 height 30
drag, startPoint x: 609, startPoint y: 420, endPoint x: 552, endPoint y: 420, distance: 57.0
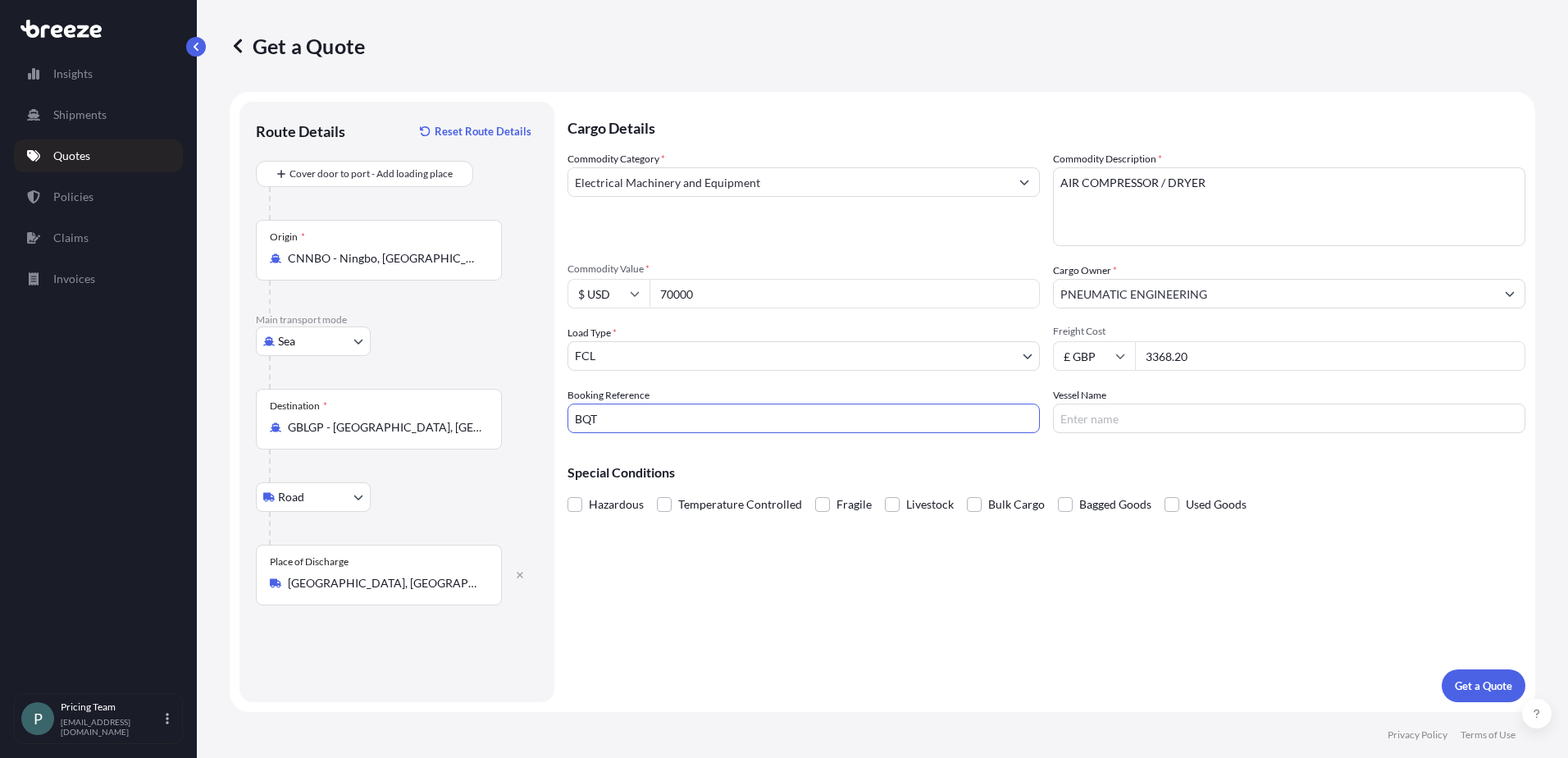
click at [552, 420] on form "Route Details Reset Route Details Cover door to port - Add loading place Place …" at bounding box center [883, 401] width 1306 height 620
paste input "2535192"
type input "BQT2535192"
type input "TBC"
click at [1483, 684] on p "Get a Quote" at bounding box center [1483, 686] width 57 height 17
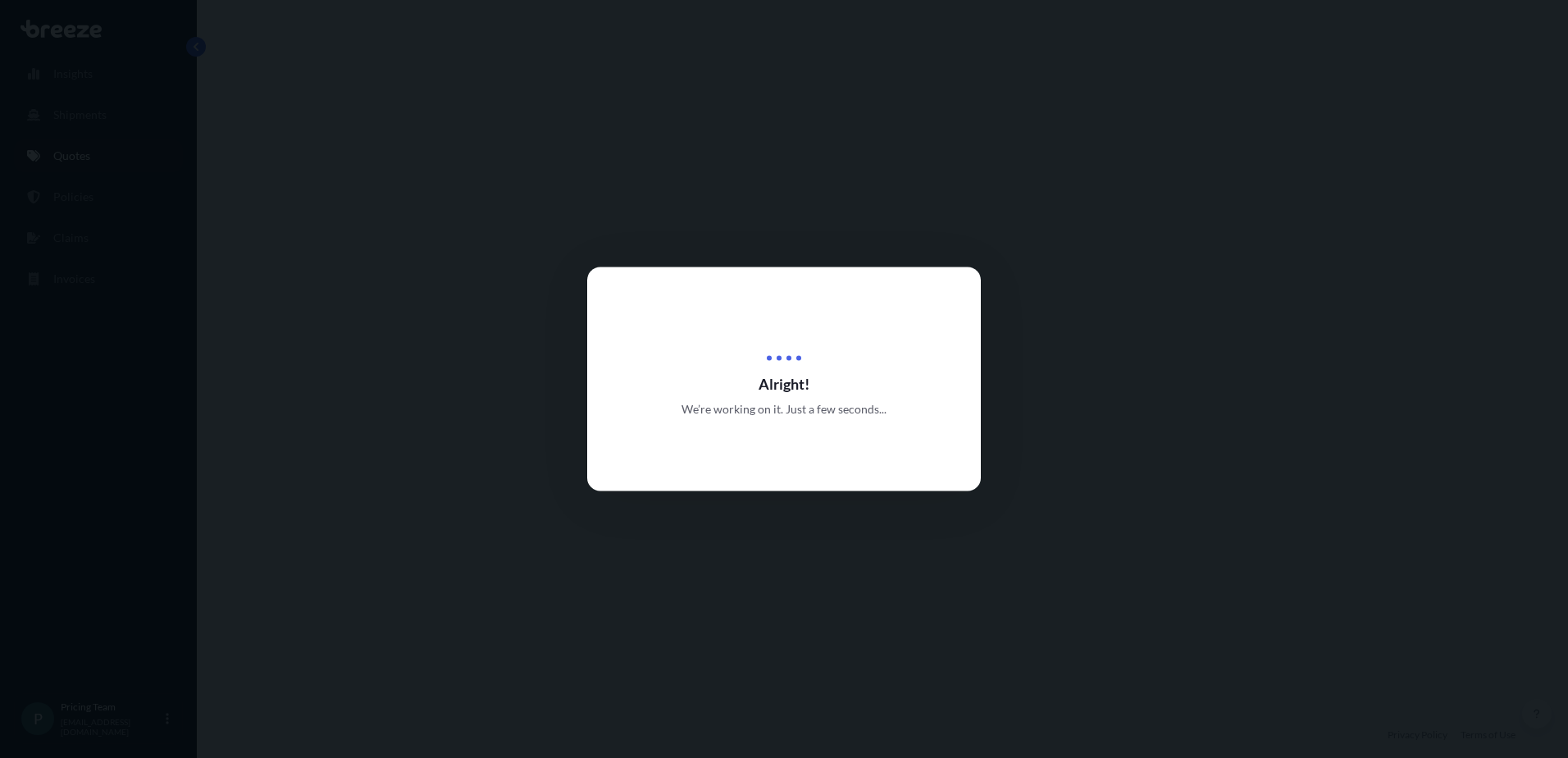
select select "Sea"
select select "Road"
select select "2"
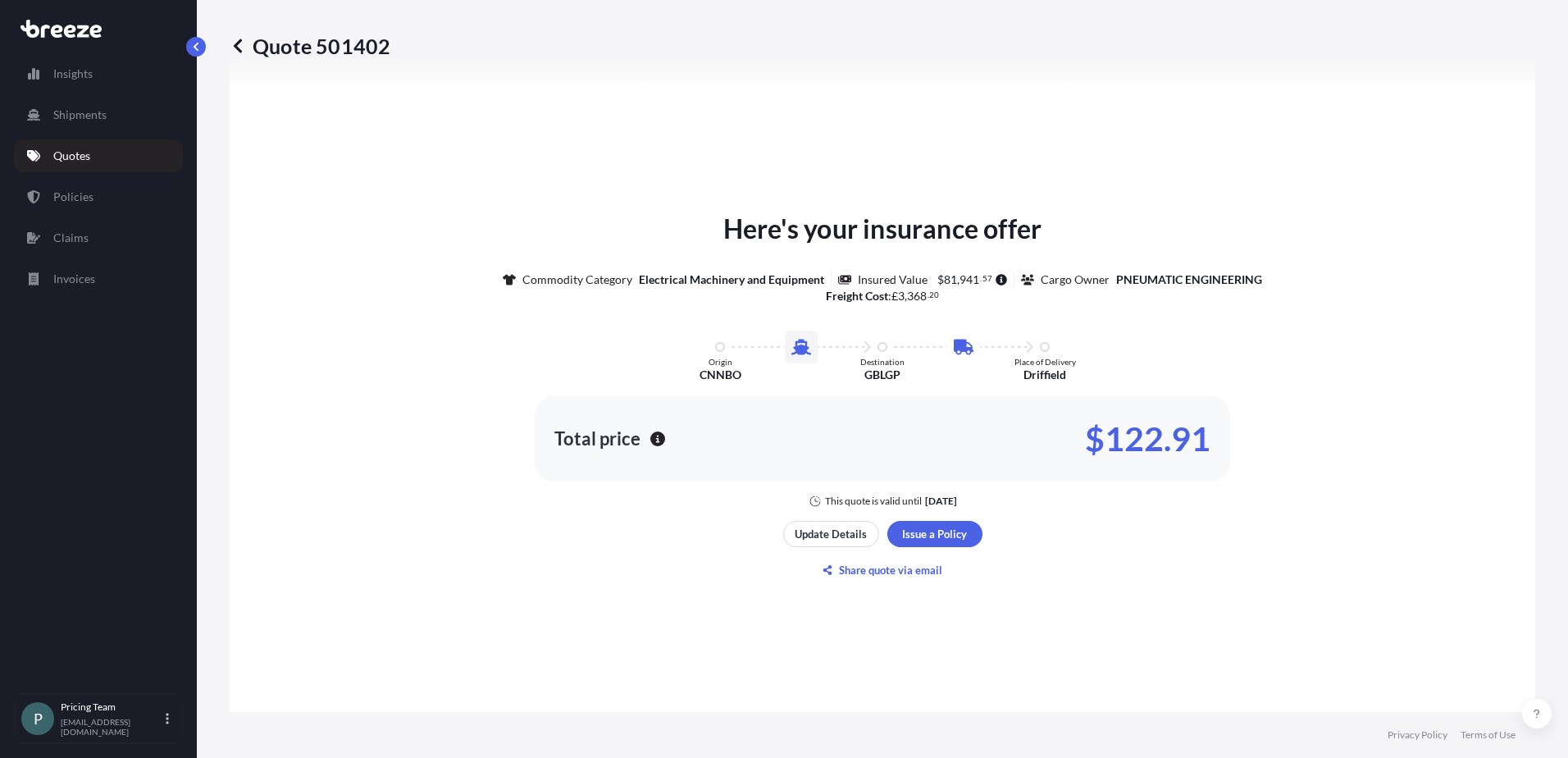
scroll to position [723, 0]
